Goal: Information Seeking & Learning: Learn about a topic

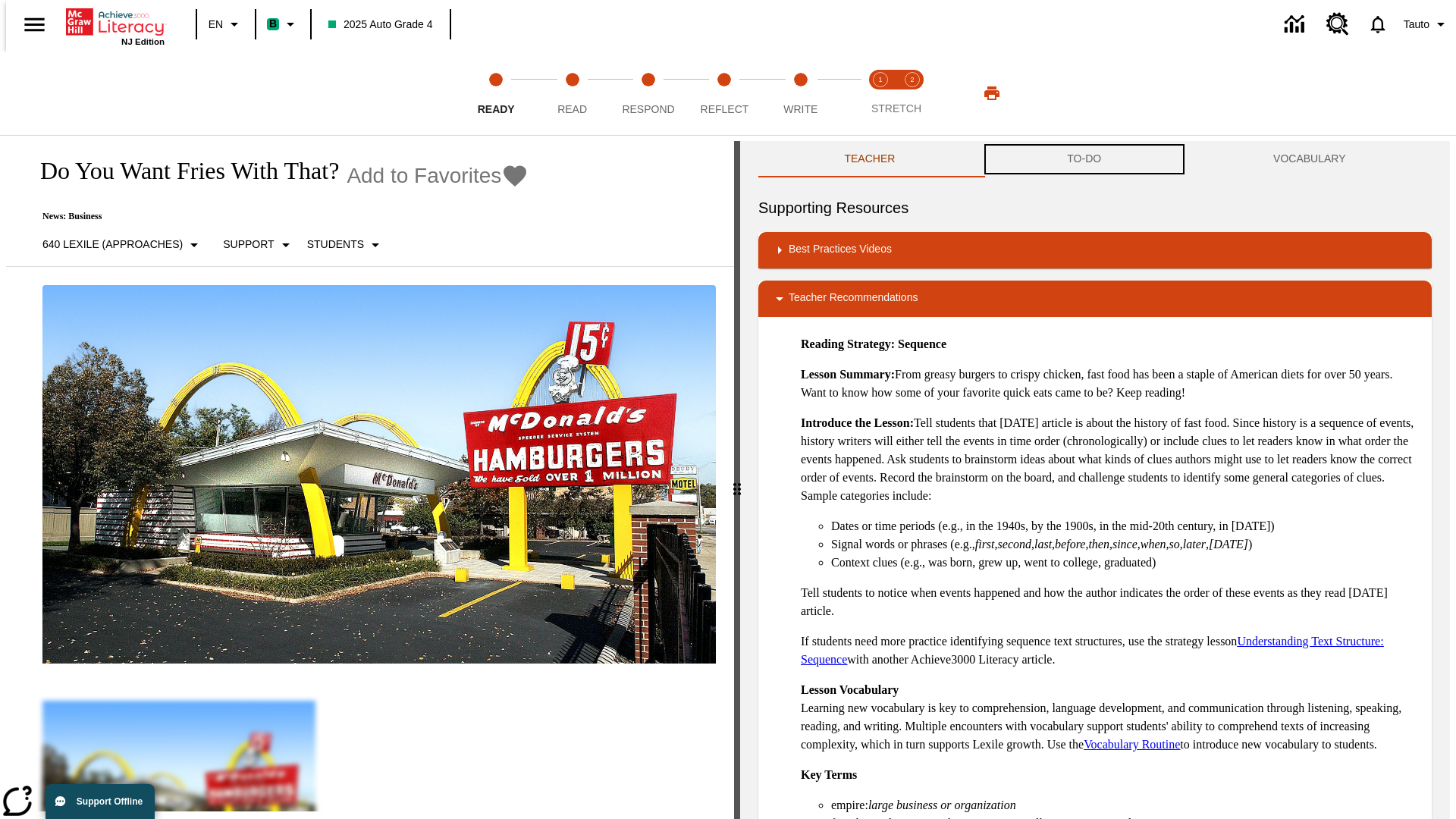
click at [1085, 159] on button "TO-DO" at bounding box center [1085, 160] width 207 height 37
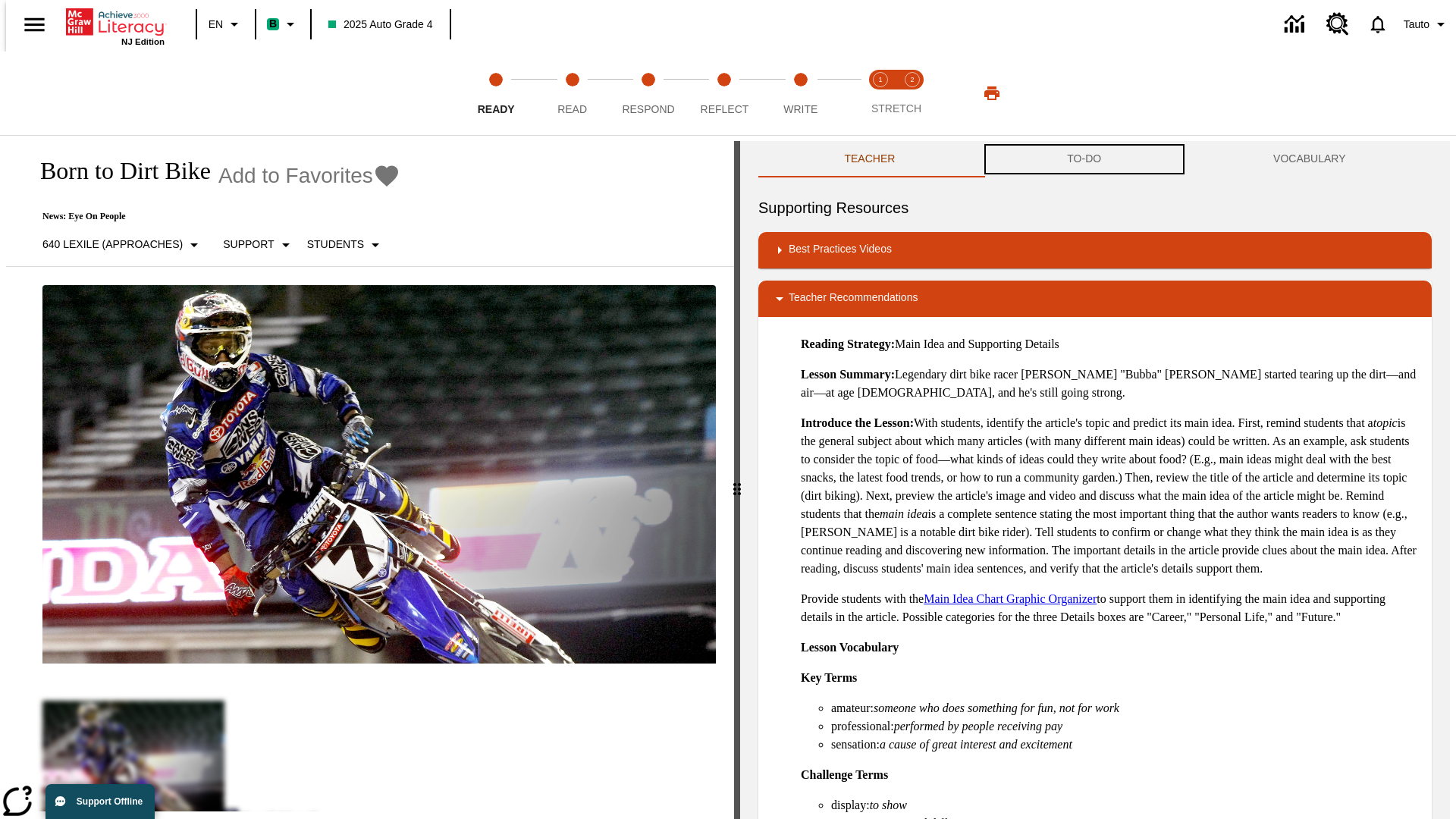
click at [1085, 159] on button "TO-DO" at bounding box center [1085, 160] width 207 height 37
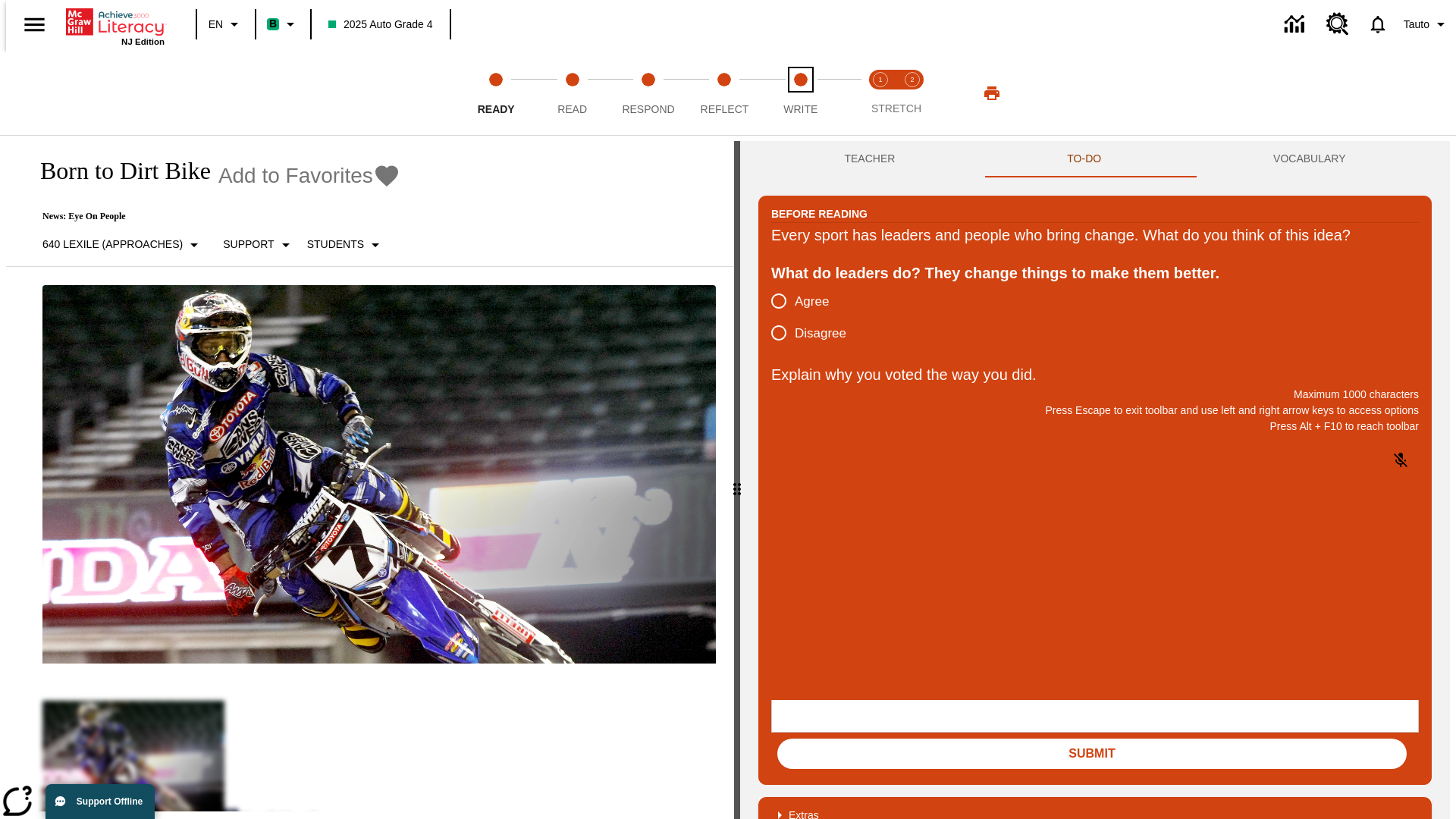
click at [800, 93] on span "Write" at bounding box center [800, 103] width 34 height 27
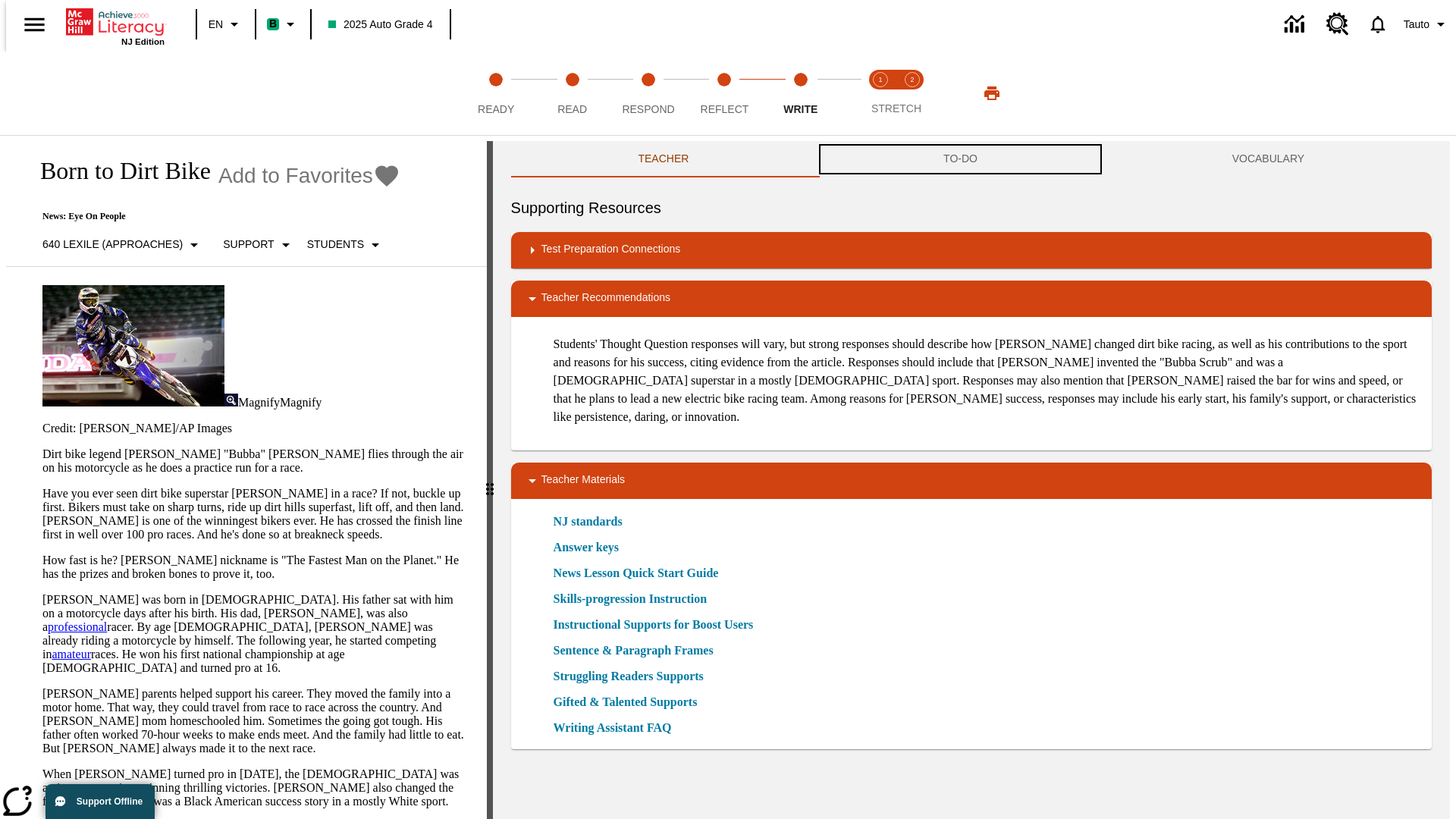
scroll to position [1, 0]
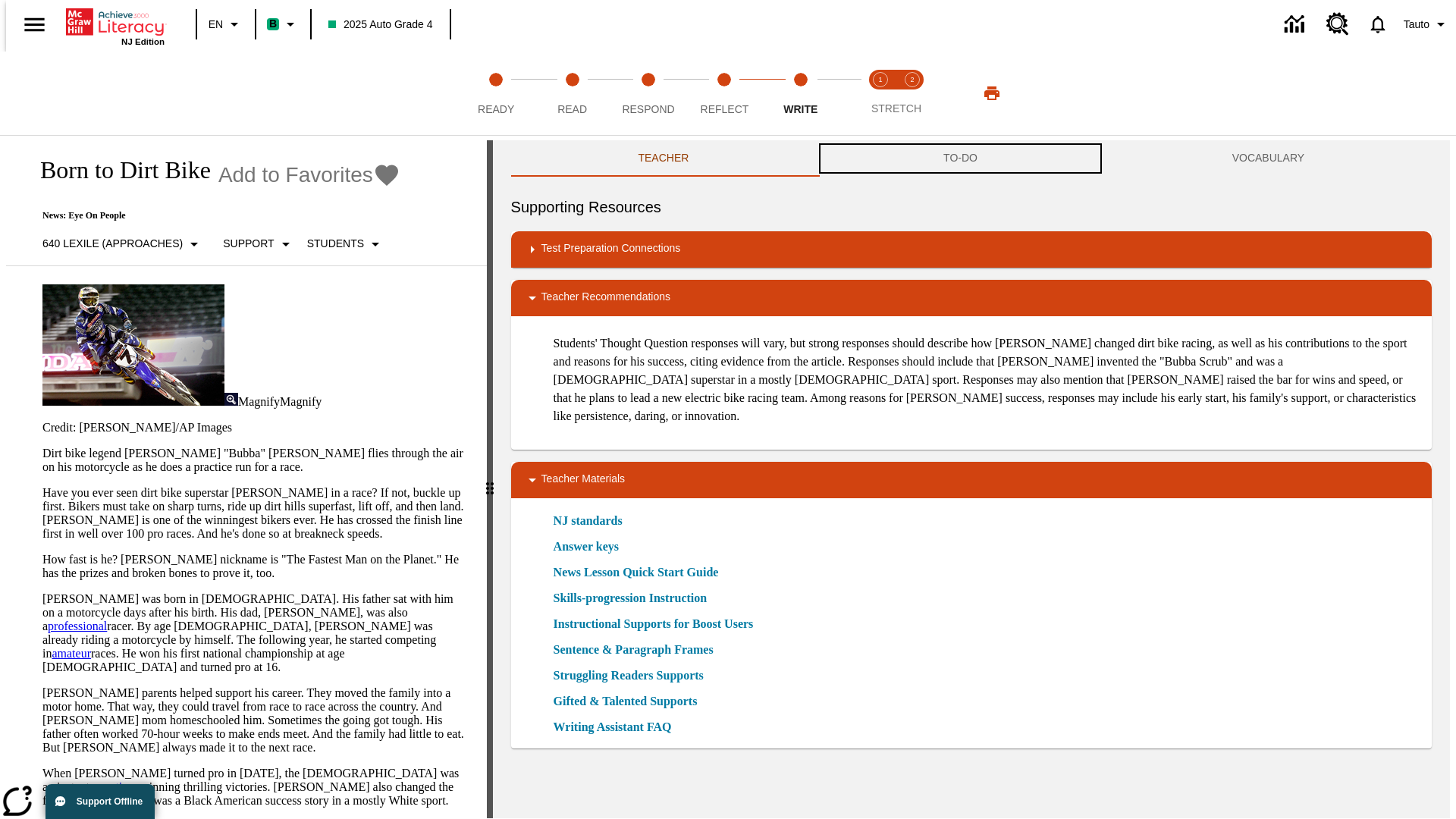
click at [961, 159] on button "TO-DO" at bounding box center [961, 159] width 289 height 37
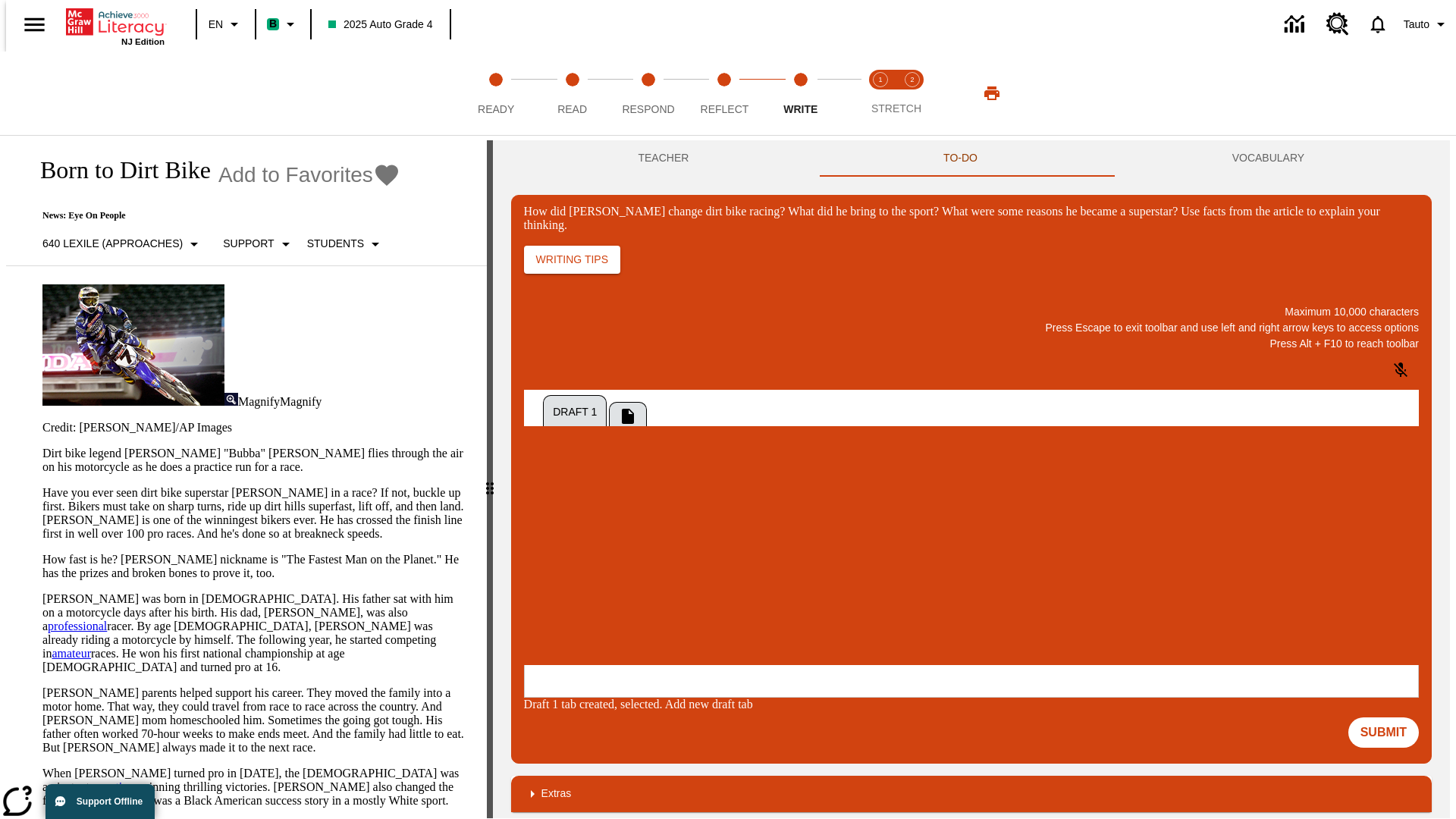
scroll to position [0, 0]
click at [745, 566] on p "One change Stewart brought to dirt bike racing was…" at bounding box center [637, 571] width 215 height 27
